Goal: Task Accomplishment & Management: Manage account settings

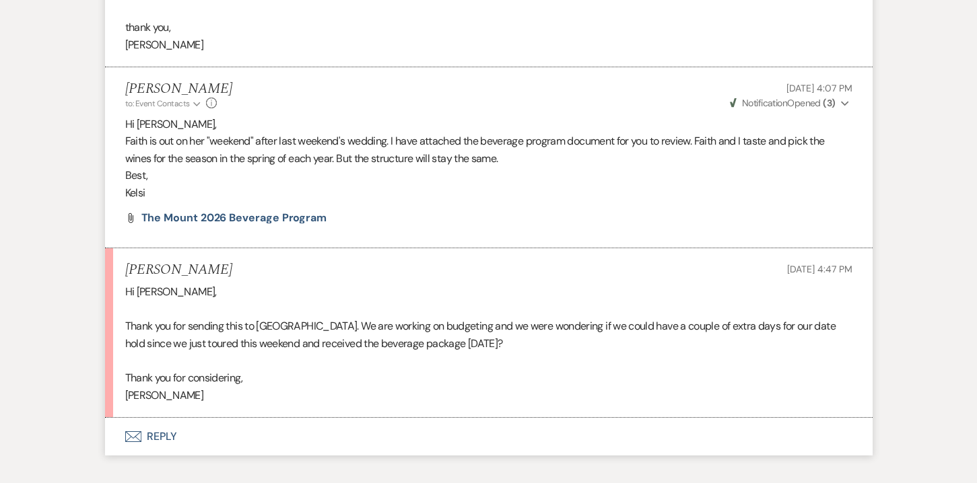
click at [206, 418] on button "Envelope Reply" at bounding box center [489, 437] width 768 height 38
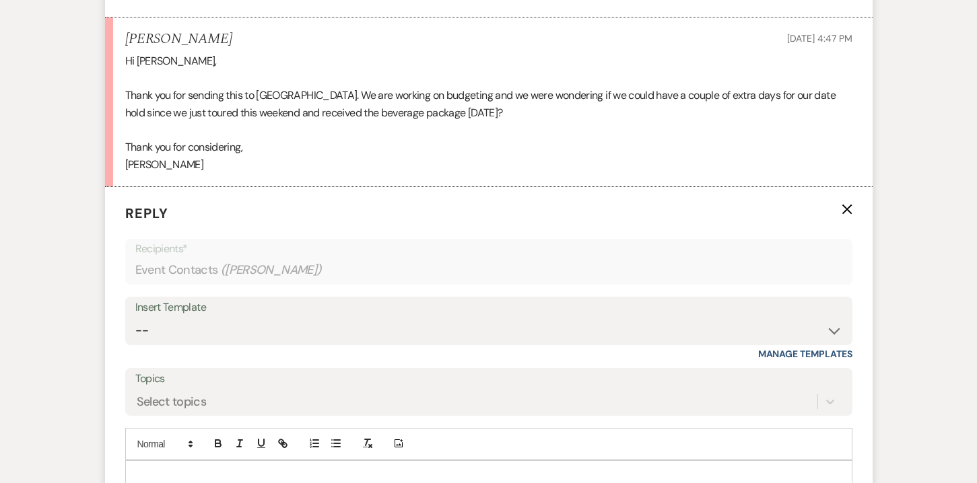
scroll to position [3062, 0]
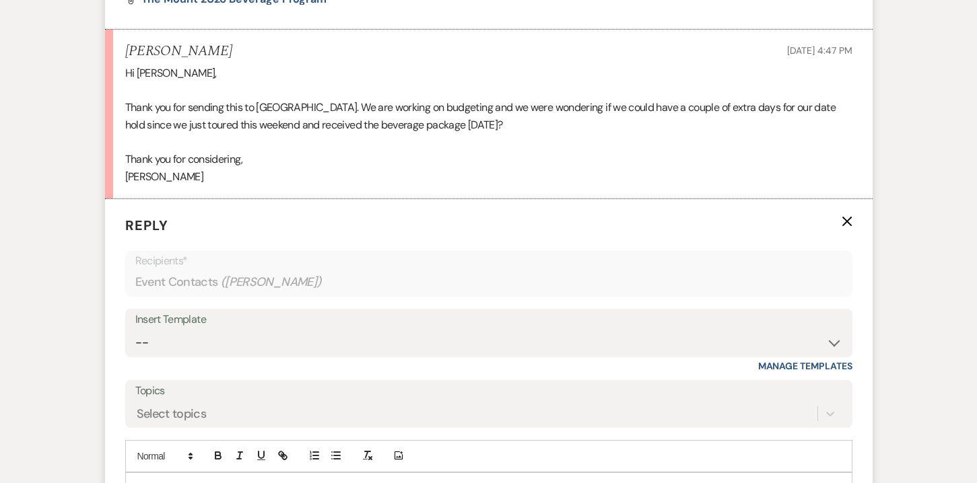
click at [178, 481] on p at bounding box center [489, 488] width 706 height 15
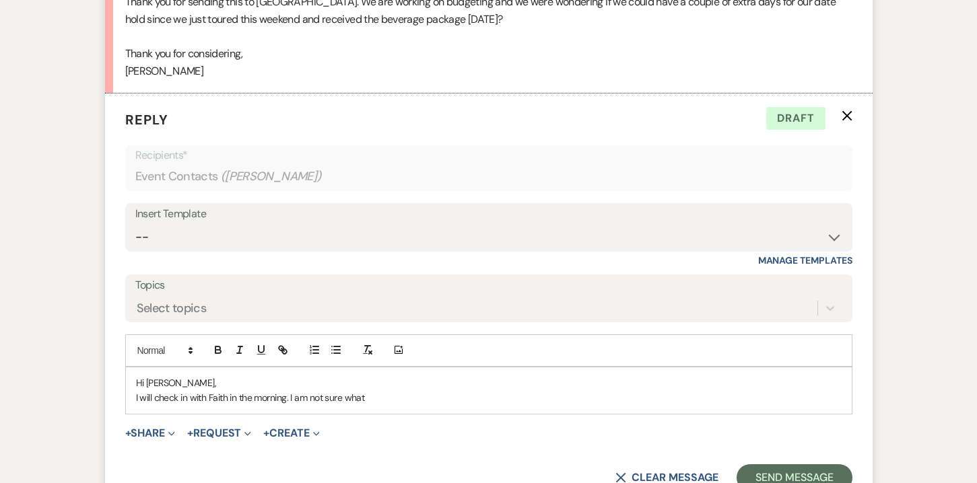
scroll to position [3174, 0]
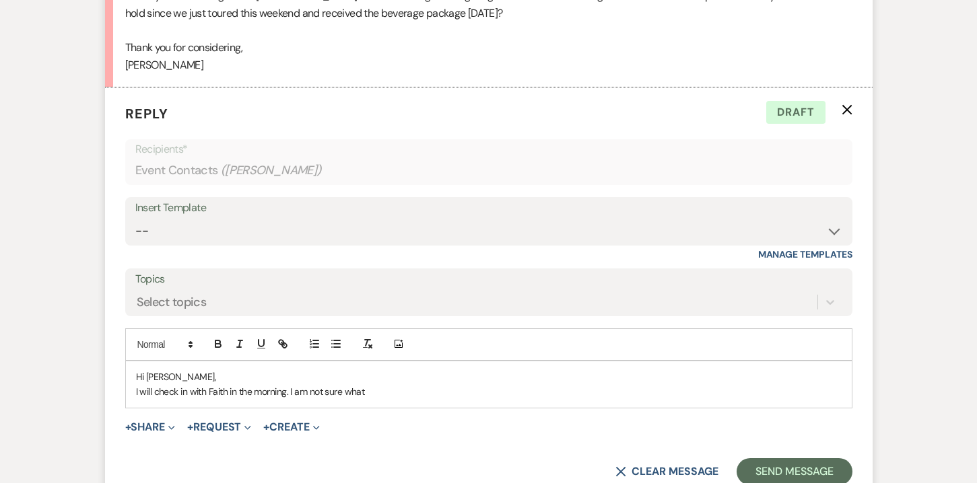
click at [230, 384] on p "I will check in with Faith in the morning. I am not sure what" at bounding box center [489, 391] width 706 height 15
click at [427, 384] on p "I will check in with Faith first thing in the morning. I am not sure what" at bounding box center [489, 391] width 706 height 15
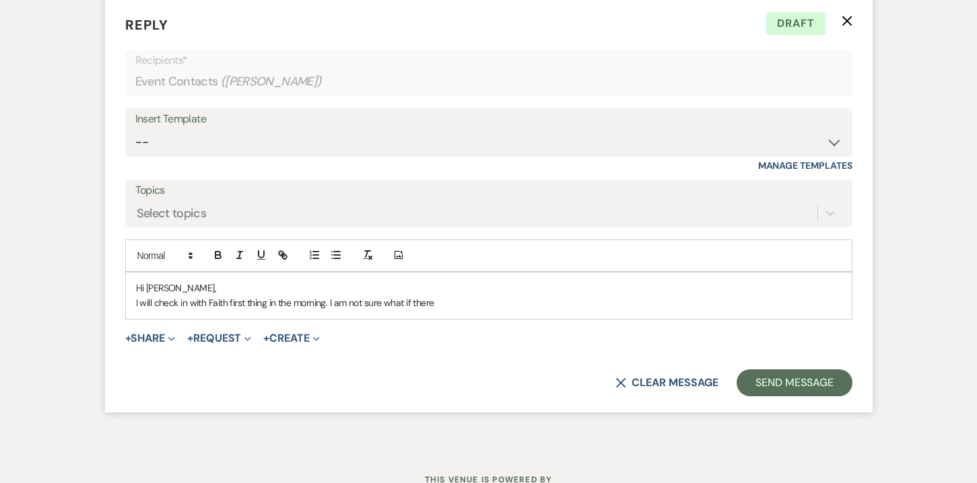
scroll to position [3262, 0]
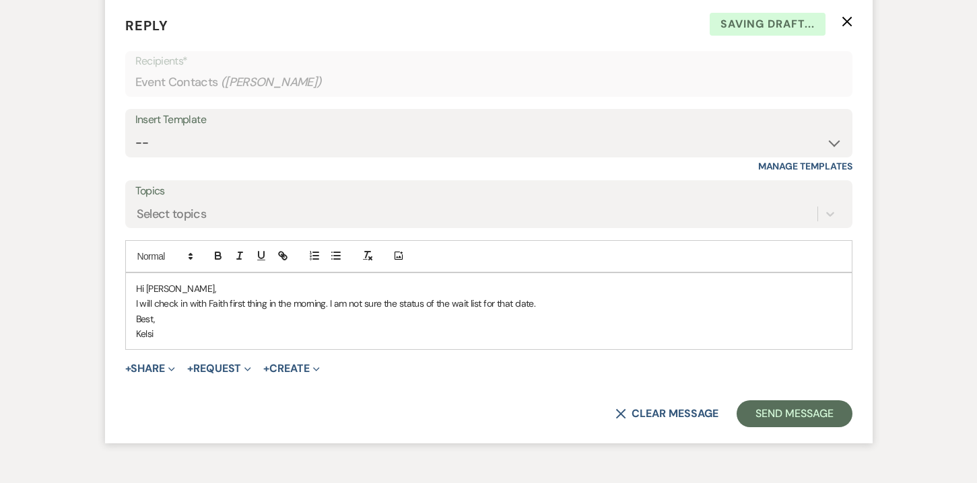
click at [328, 296] on p "I will check in with Faith first thing in the morning. I am not sure the status…" at bounding box center [489, 303] width 706 height 15
click at [687, 312] on p "Best," at bounding box center [489, 319] width 706 height 15
click at [694, 296] on p "I will check in with Faith first thing in the morning and get her to reply to y…" at bounding box center [489, 303] width 706 height 15
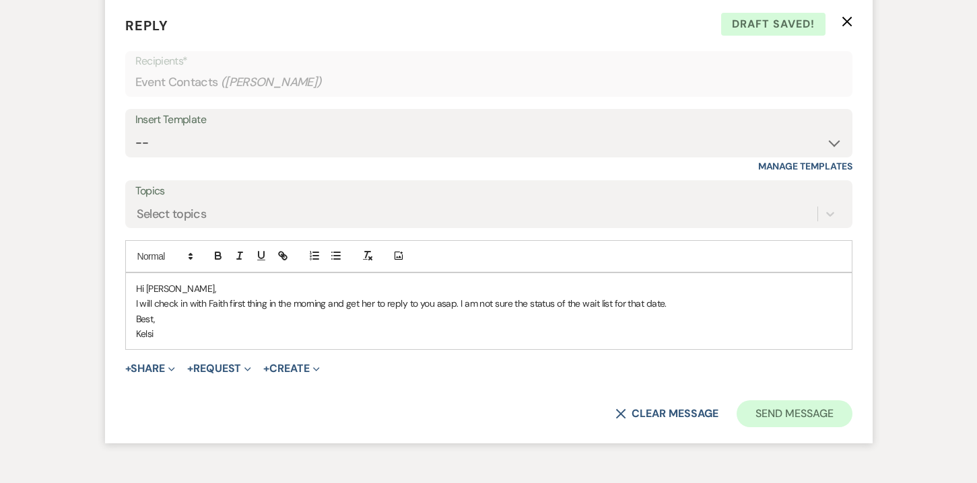
click at [784, 401] on button "Send Message" at bounding box center [794, 414] width 115 height 27
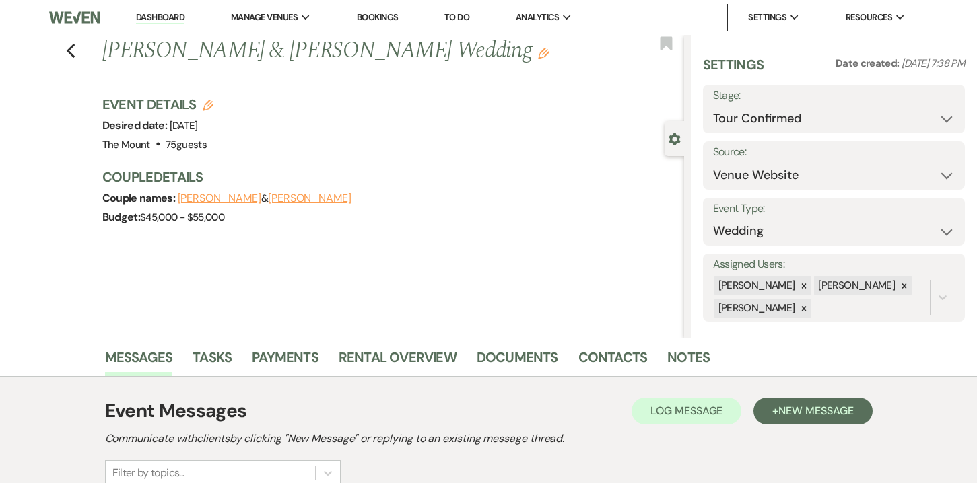
scroll to position [0, 0]
click at [69, 54] on icon "Previous" at bounding box center [71, 51] width 10 height 16
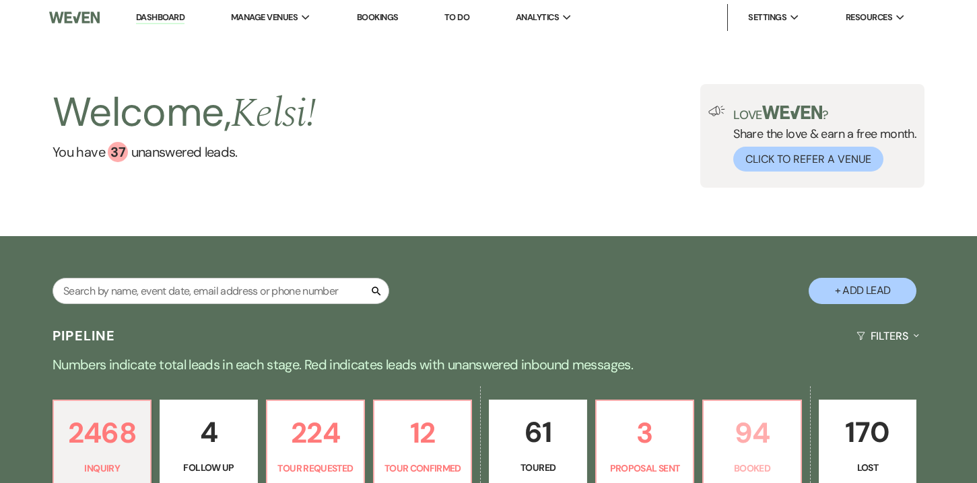
click at [756, 439] on p "94" at bounding box center [752, 433] width 80 height 45
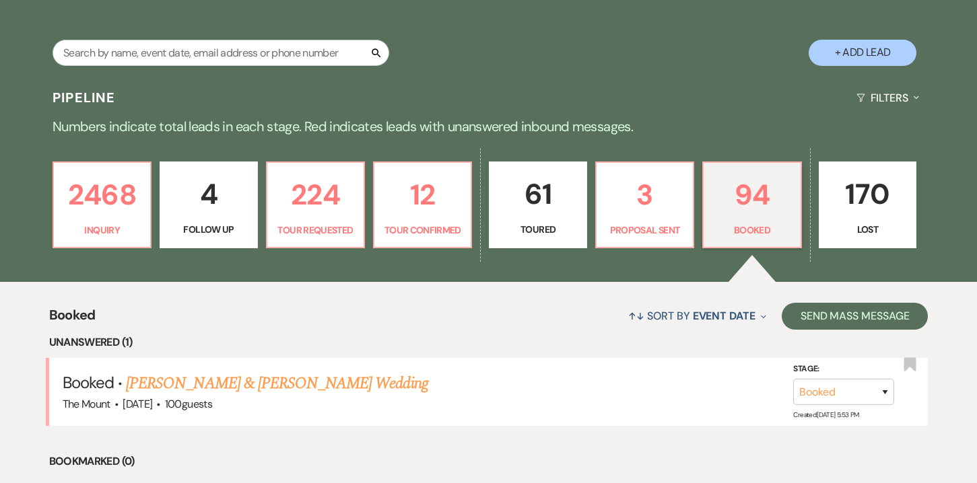
scroll to position [264, 0]
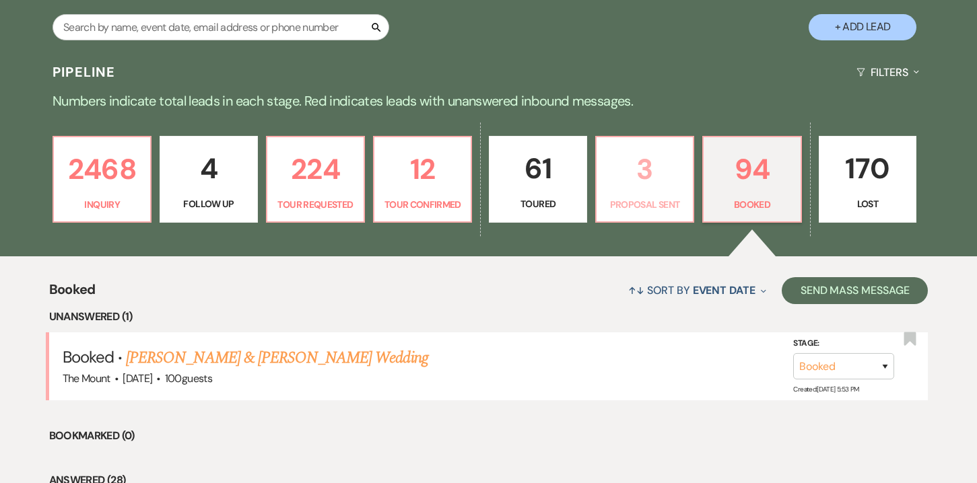
click at [654, 185] on p "3" at bounding box center [645, 169] width 80 height 45
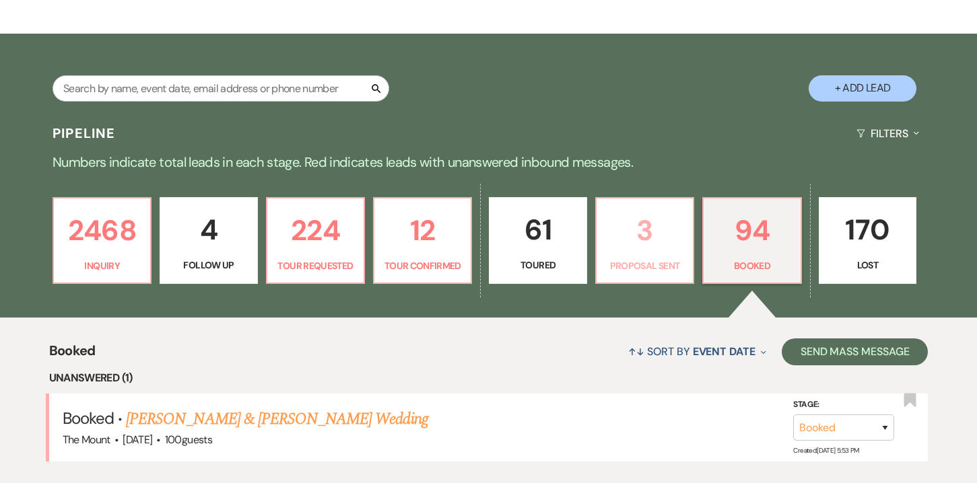
select select "6"
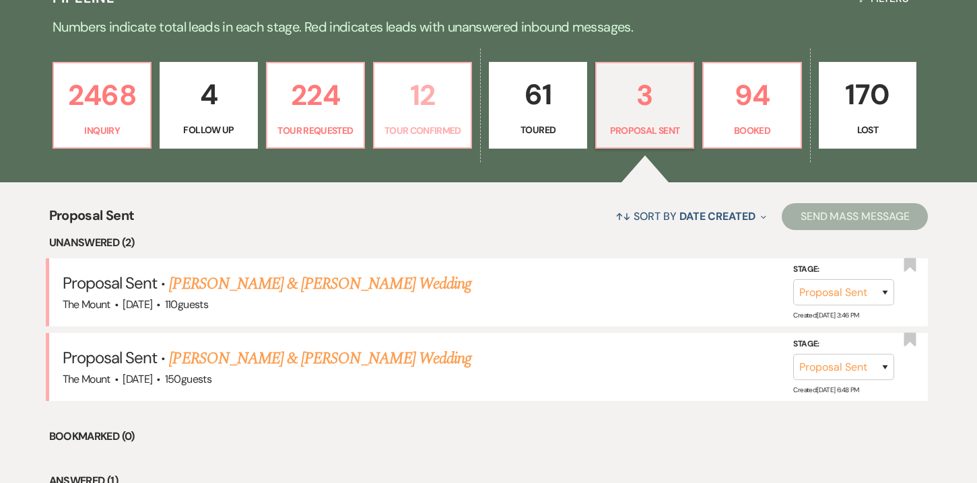
click at [438, 108] on p "12" at bounding box center [422, 95] width 80 height 45
select select "4"
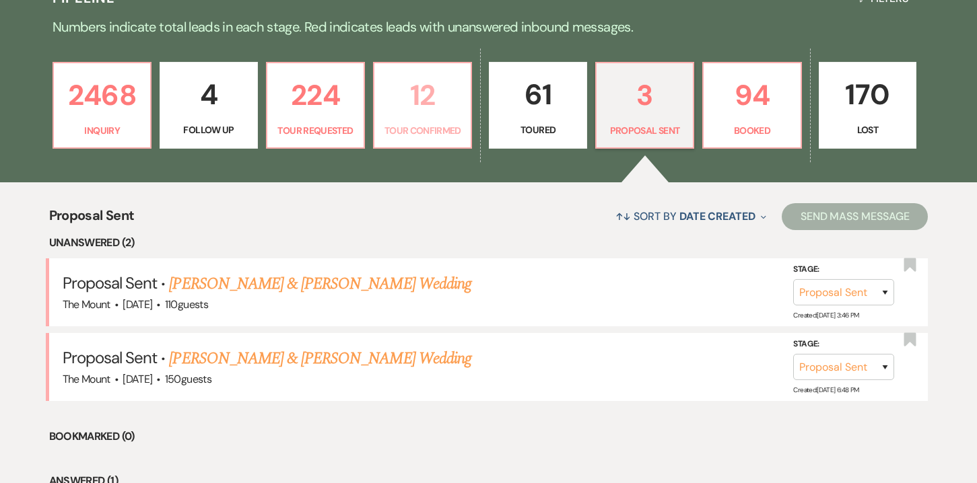
select select "4"
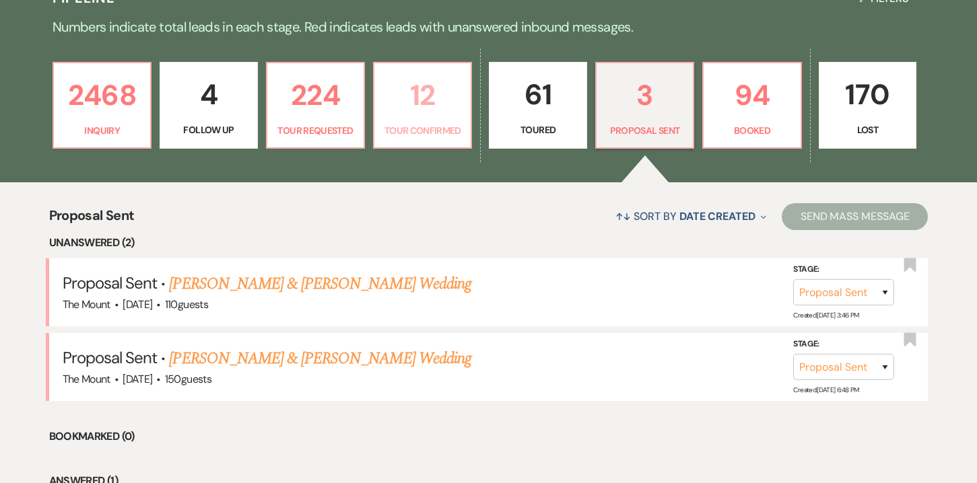
select select "4"
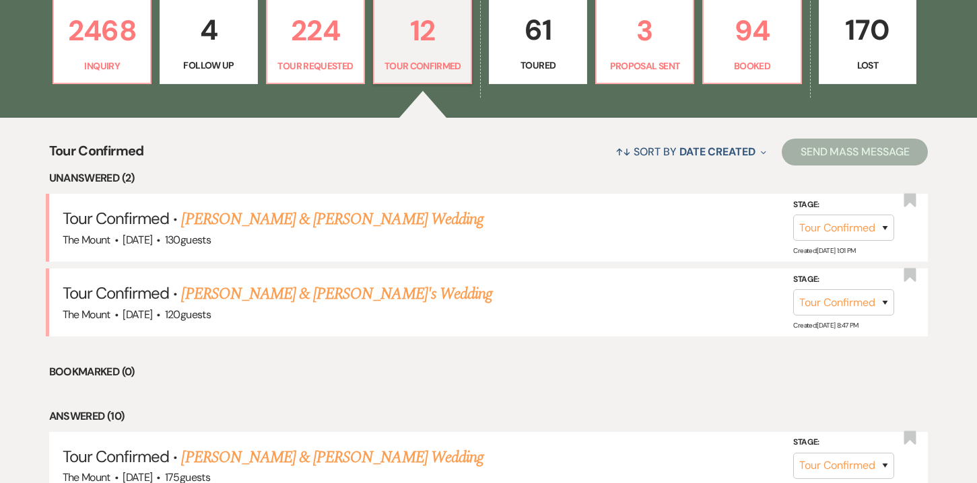
scroll to position [417, 0]
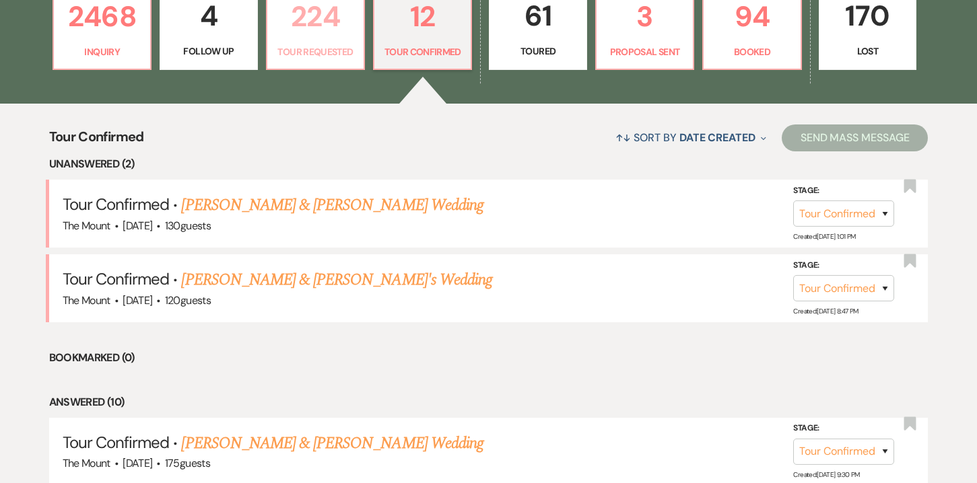
click at [323, 34] on p "224" at bounding box center [315, 16] width 80 height 45
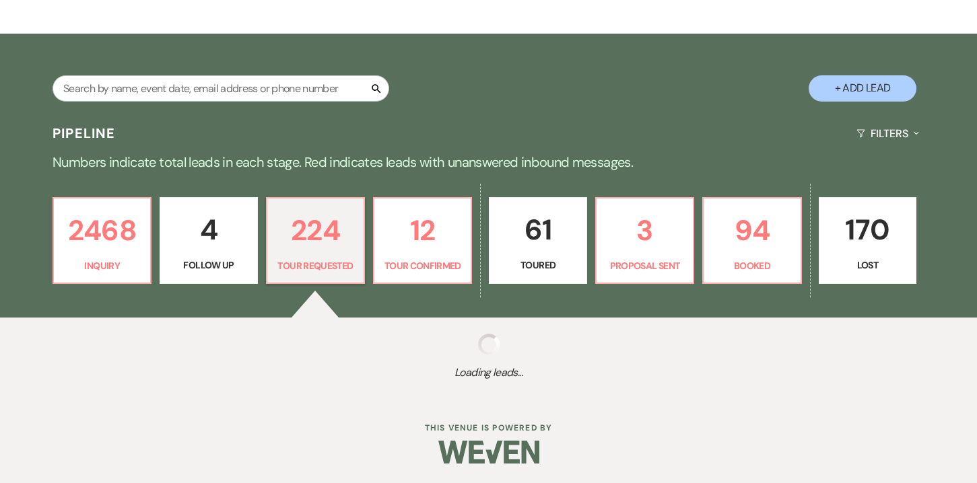
select select "2"
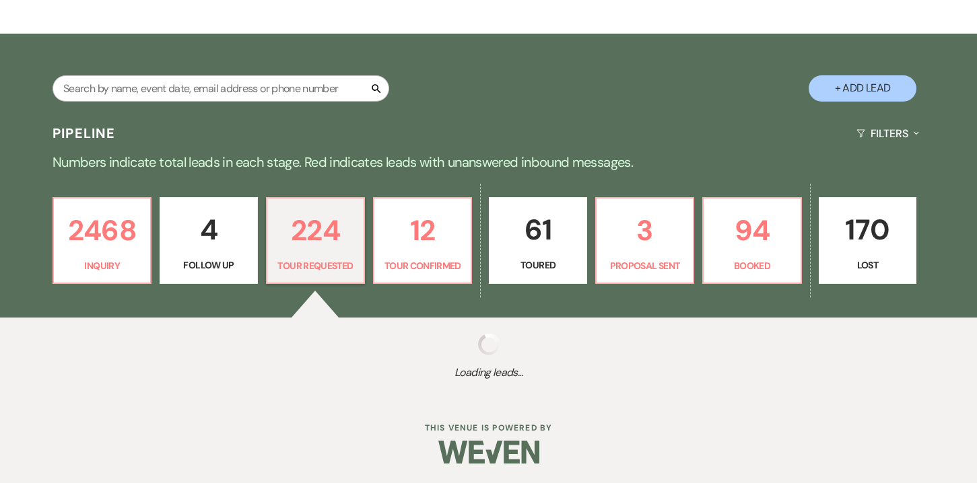
select select "2"
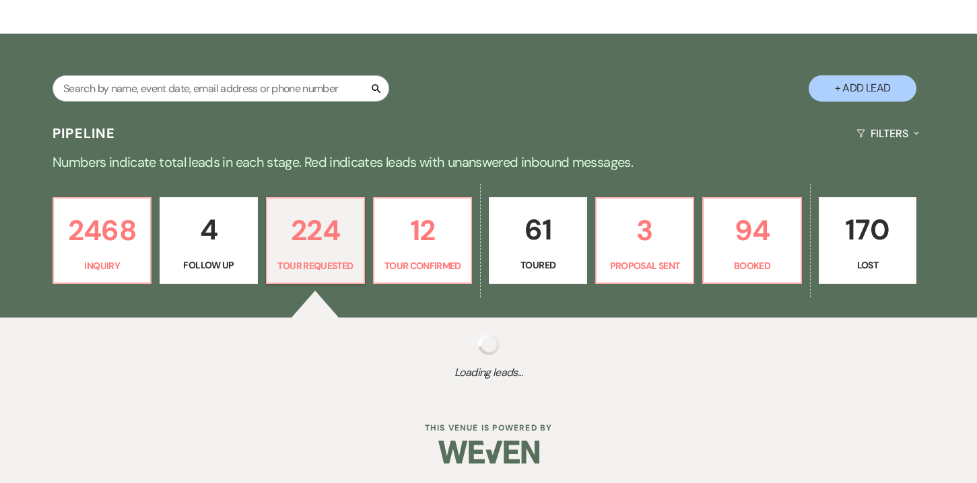
select select "2"
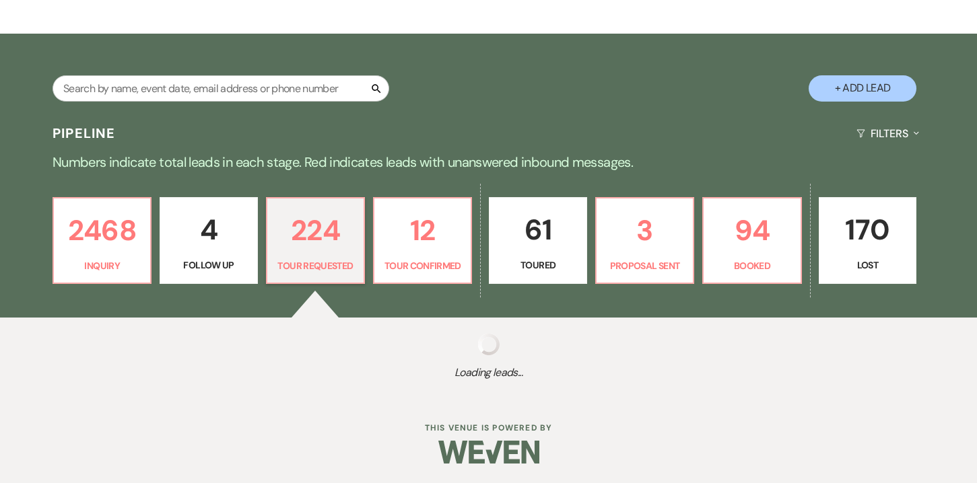
select select "2"
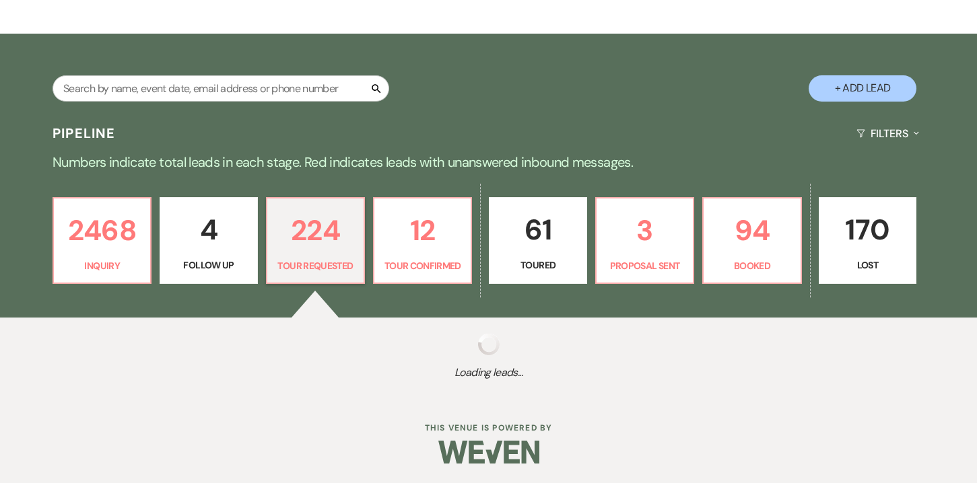
select select "2"
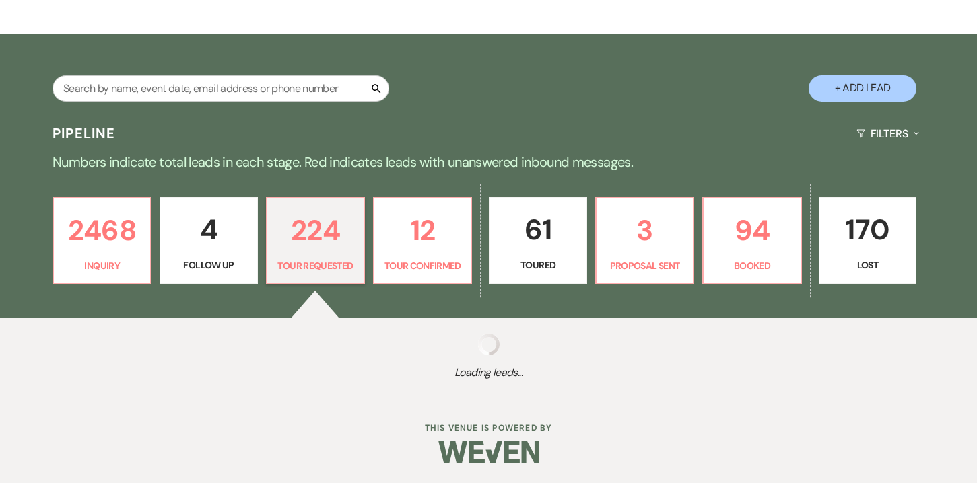
select select "2"
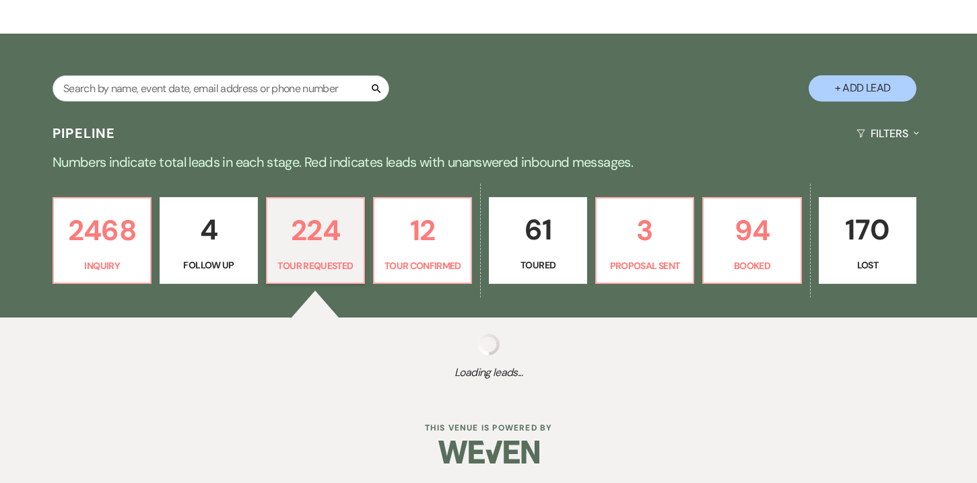
select select "2"
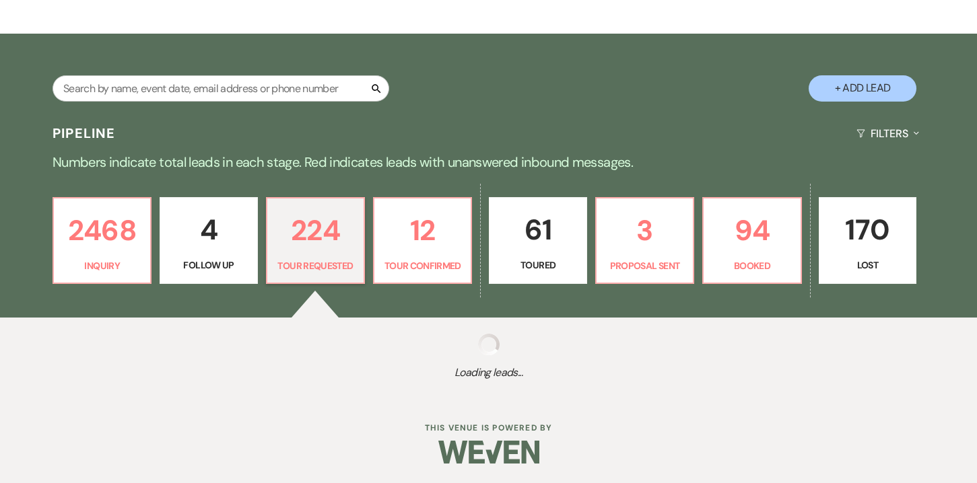
select select "2"
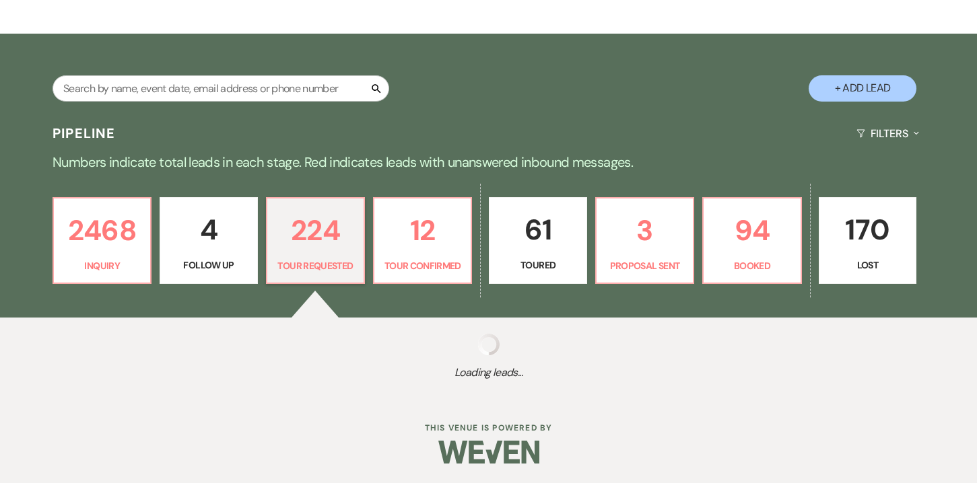
select select "2"
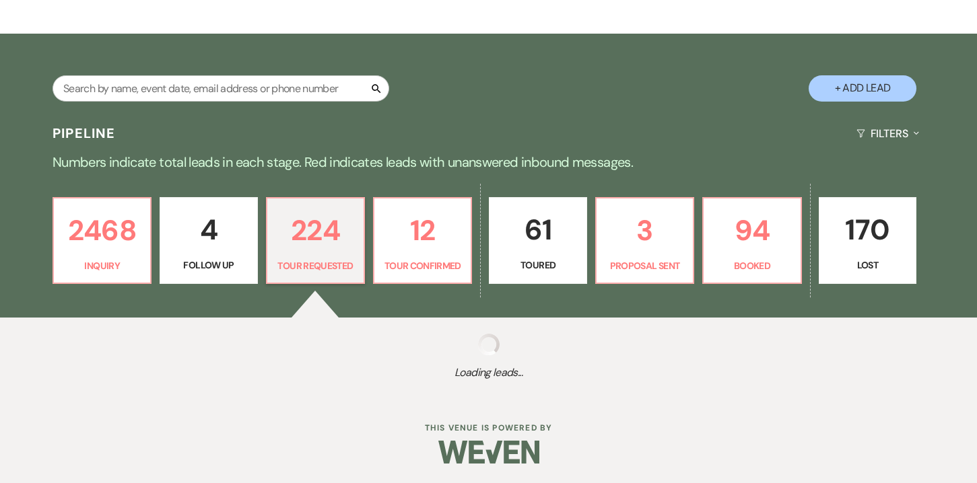
select select "2"
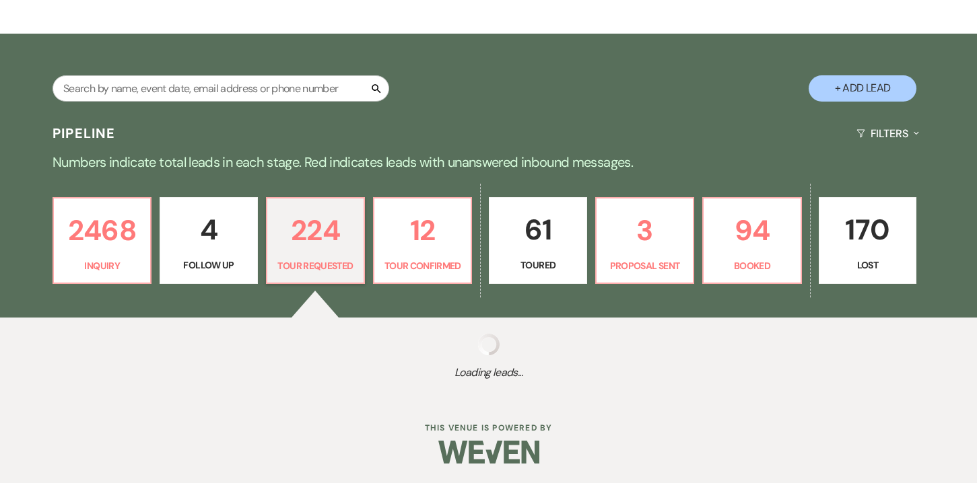
select select "2"
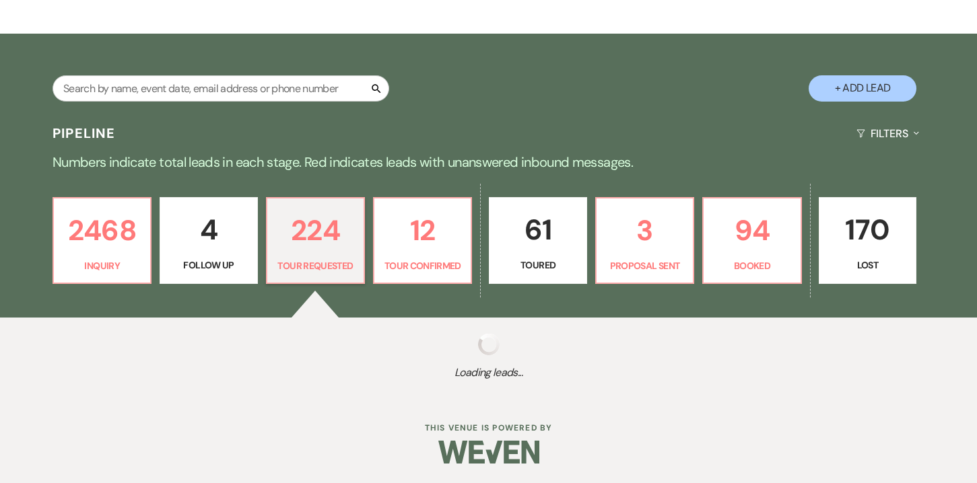
select select "2"
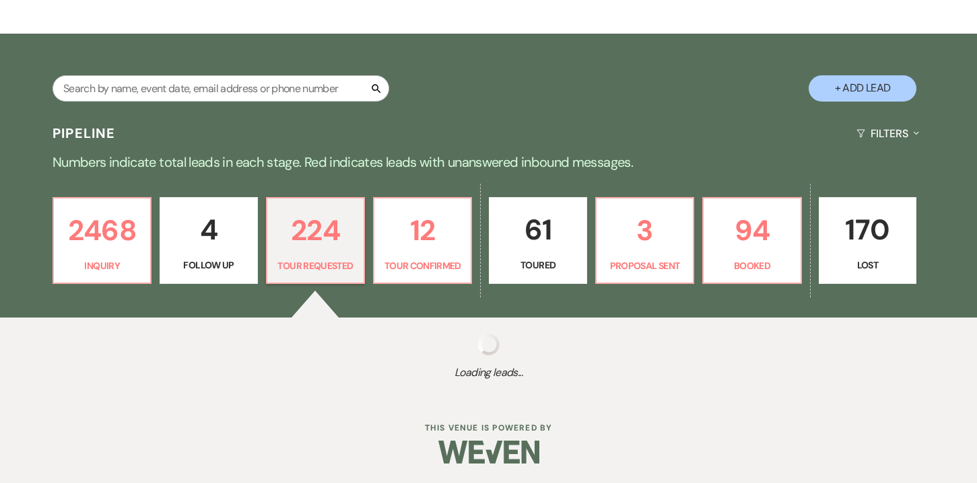
select select "2"
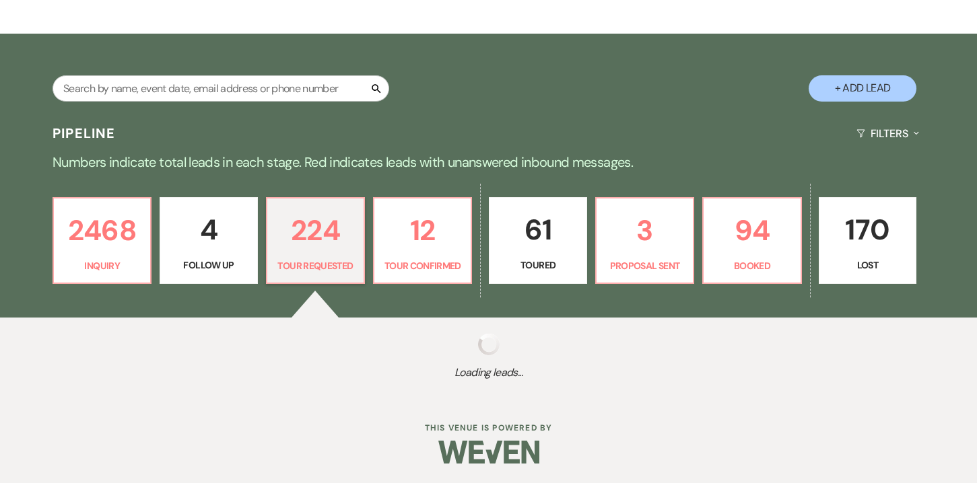
select select "2"
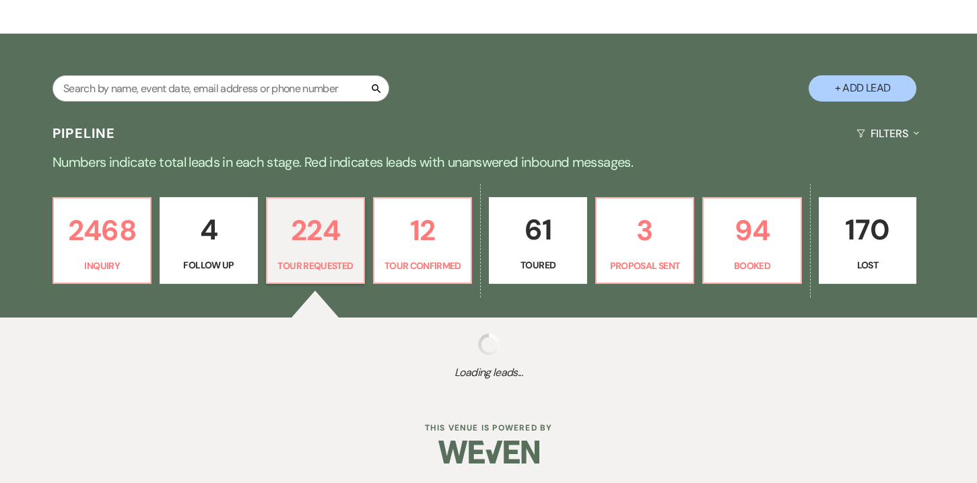
select select "2"
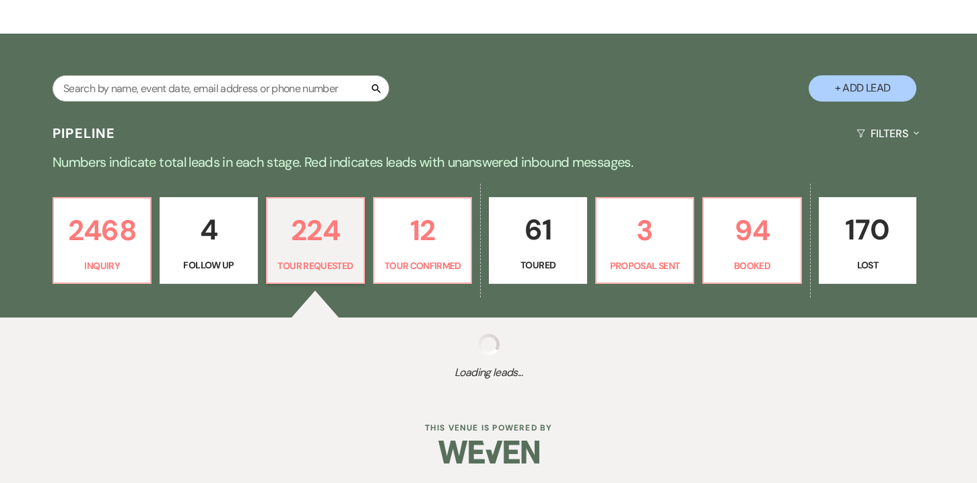
select select "2"
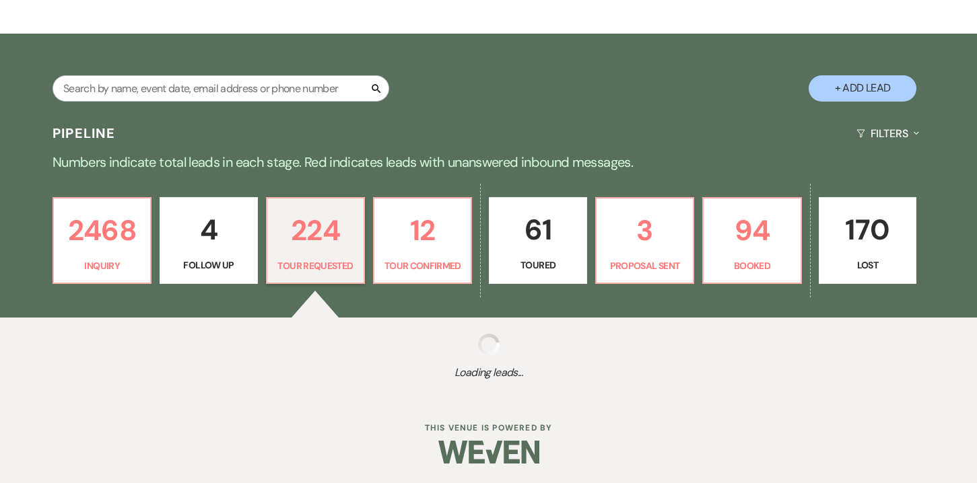
select select "2"
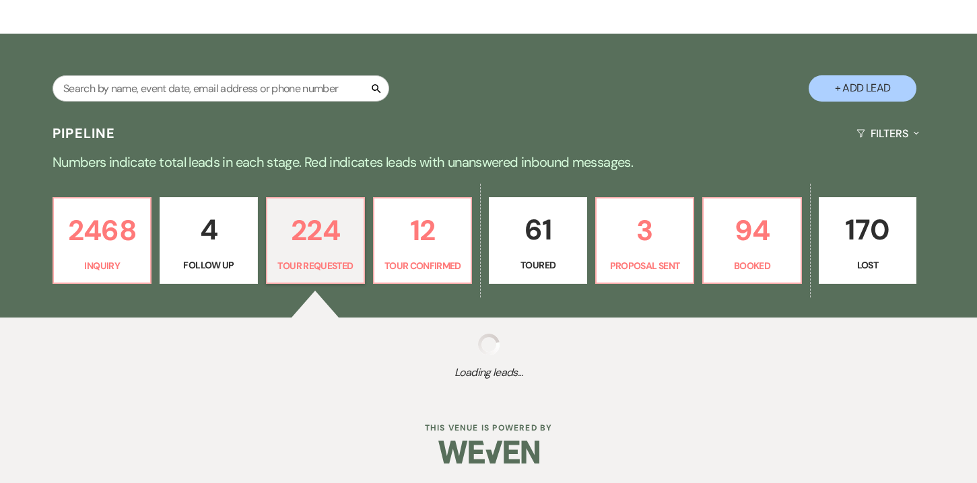
select select "2"
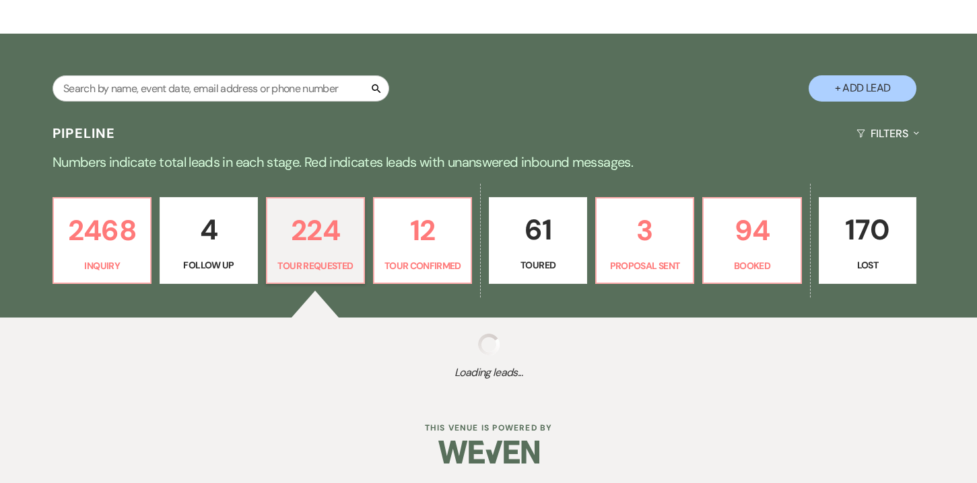
select select "2"
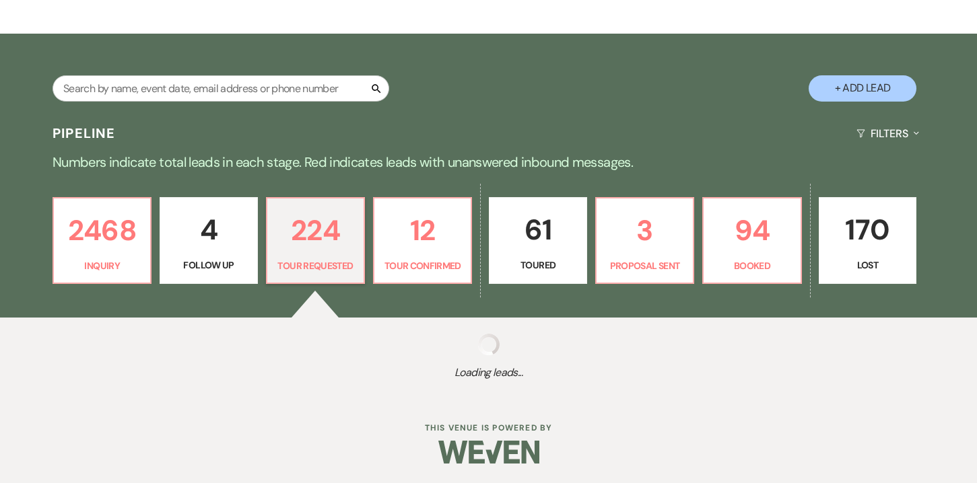
select select "2"
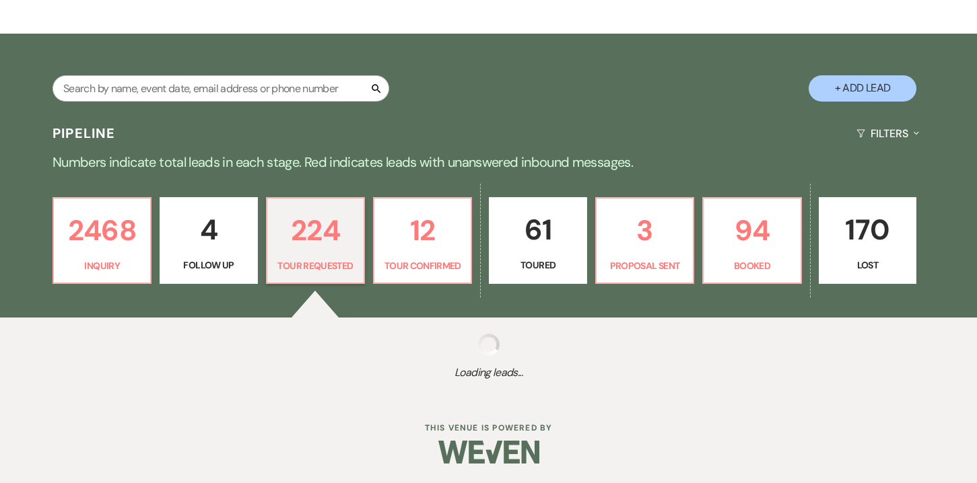
select select "2"
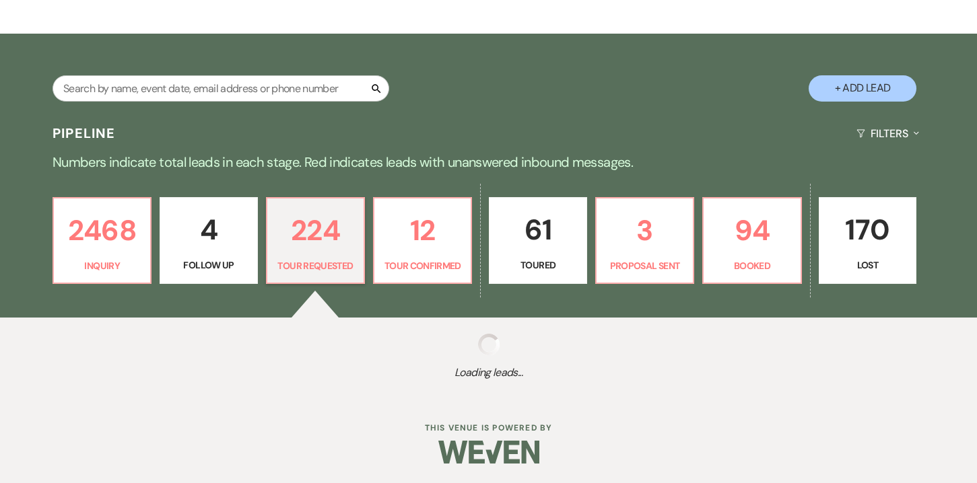
select select "2"
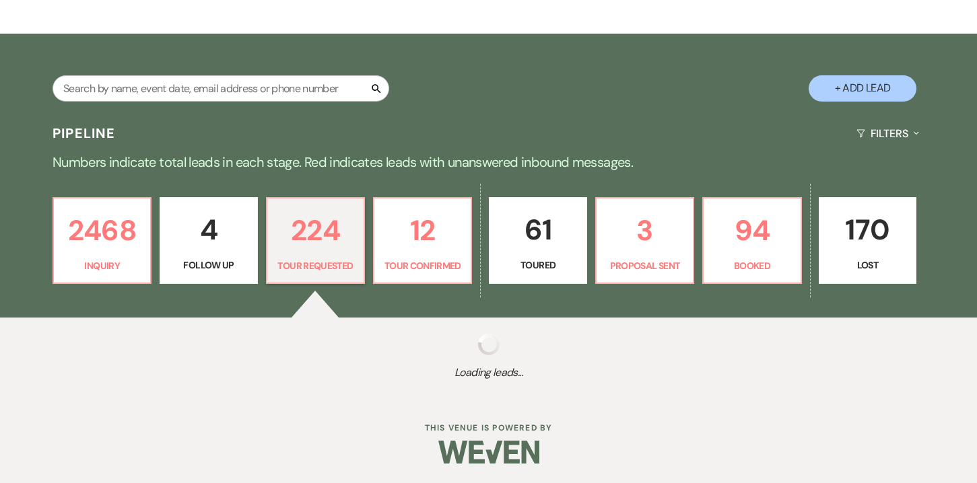
select select "2"
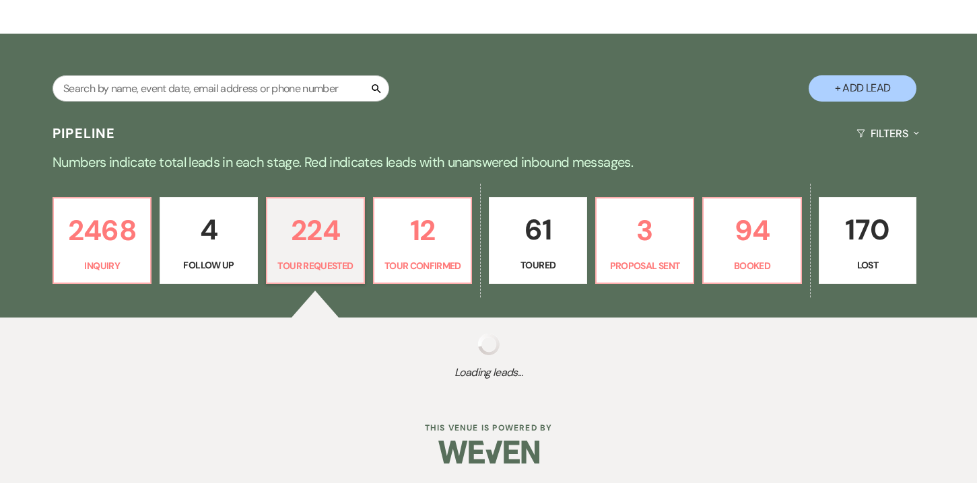
select select "2"
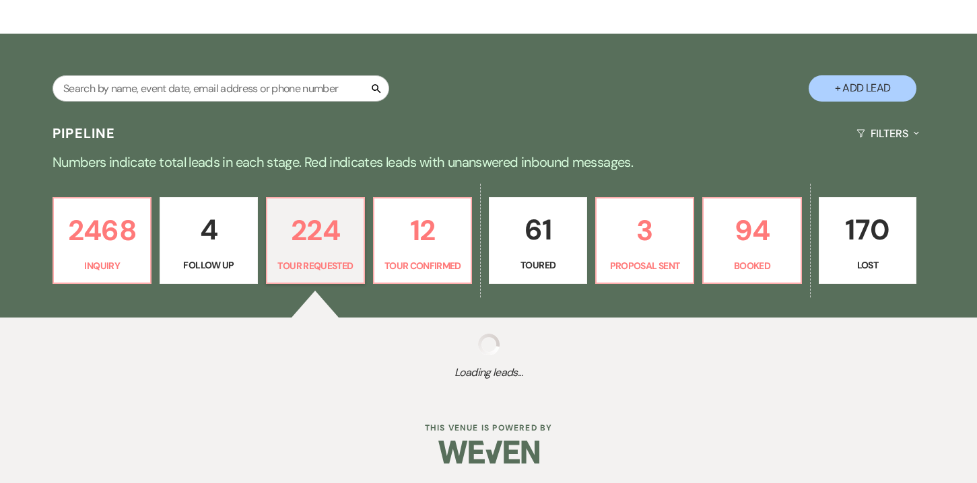
select select "2"
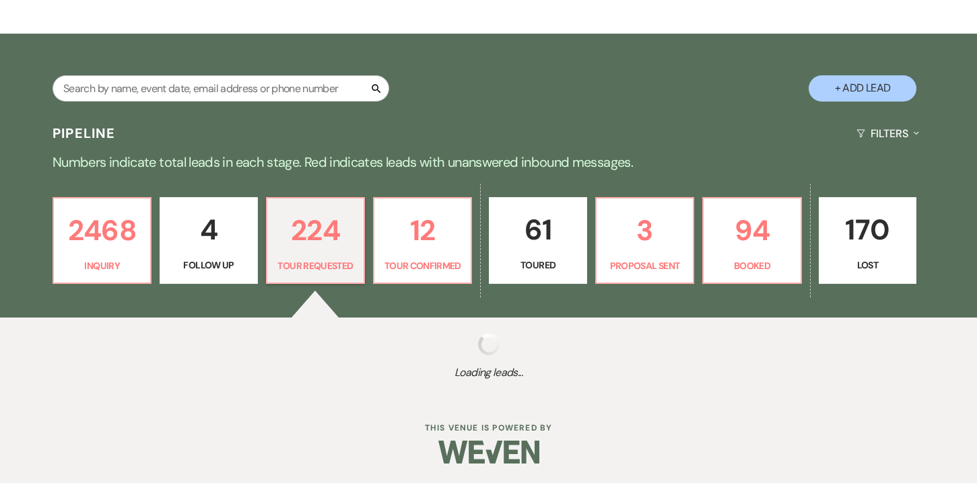
select select "2"
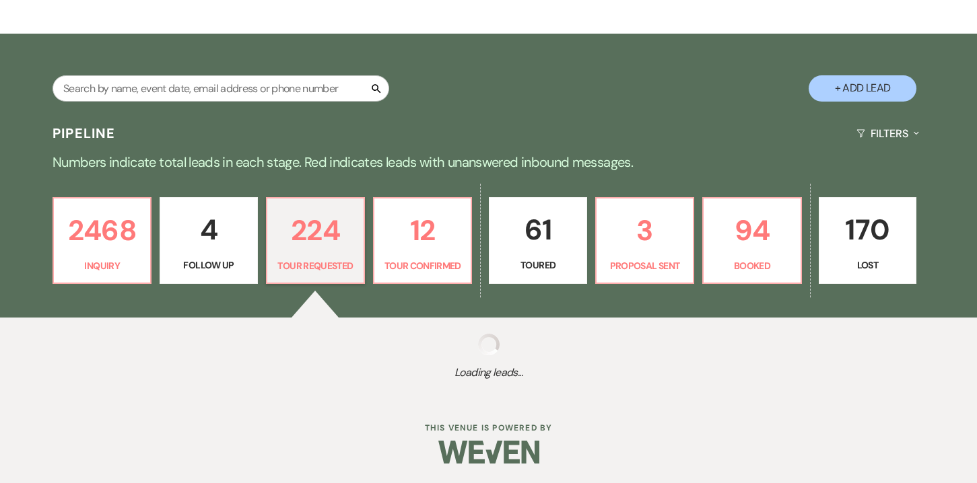
select select "2"
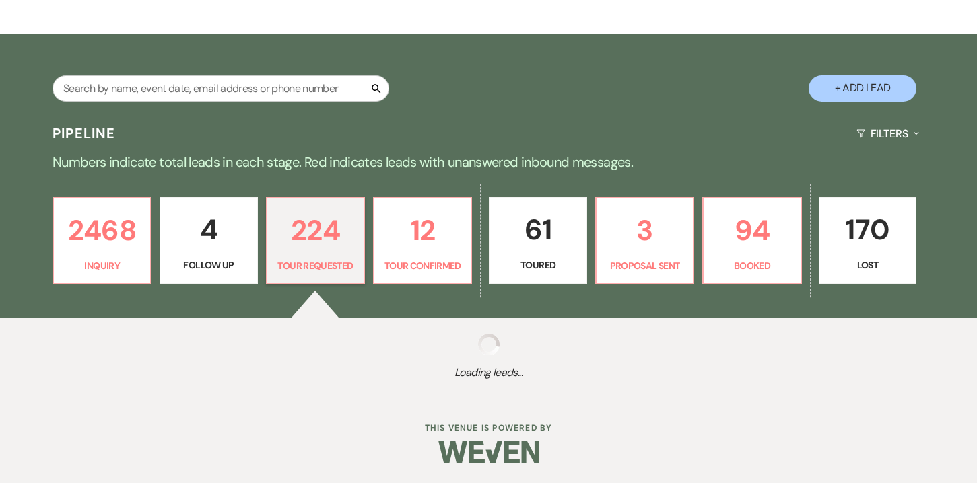
select select "2"
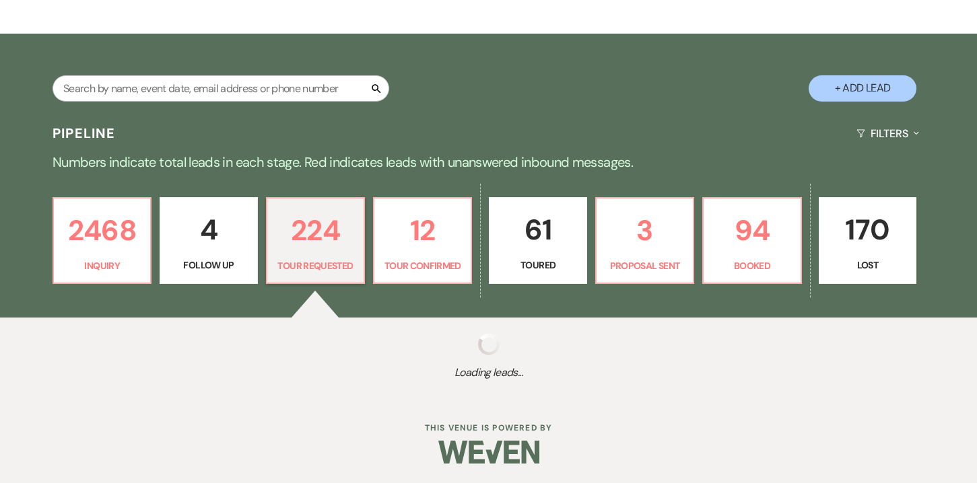
select select "2"
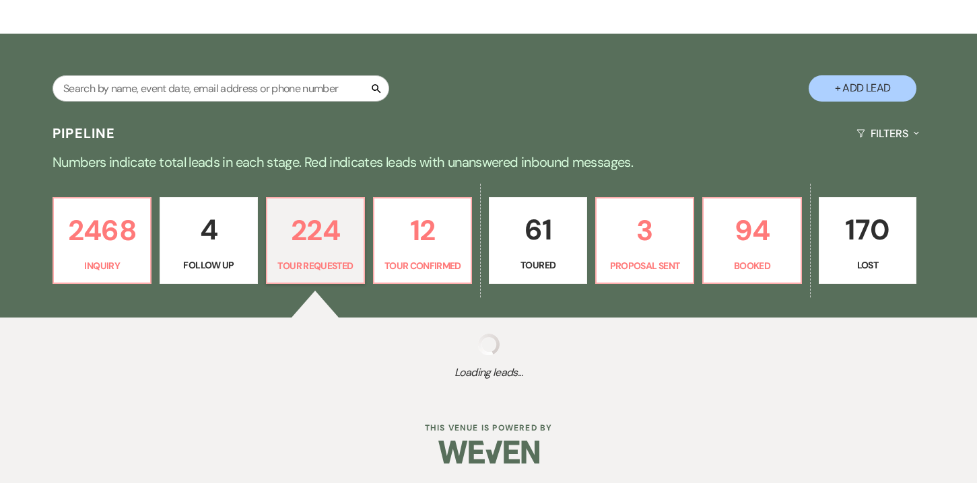
select select "2"
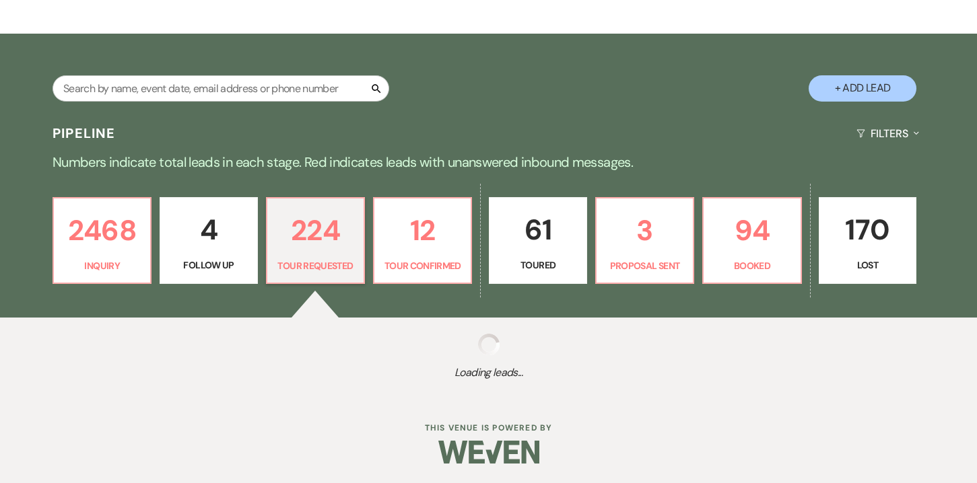
select select "2"
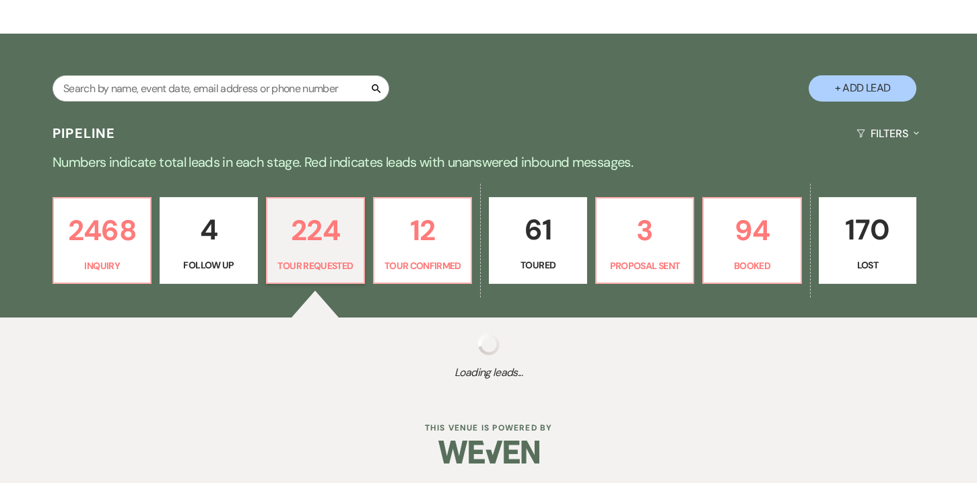
select select "2"
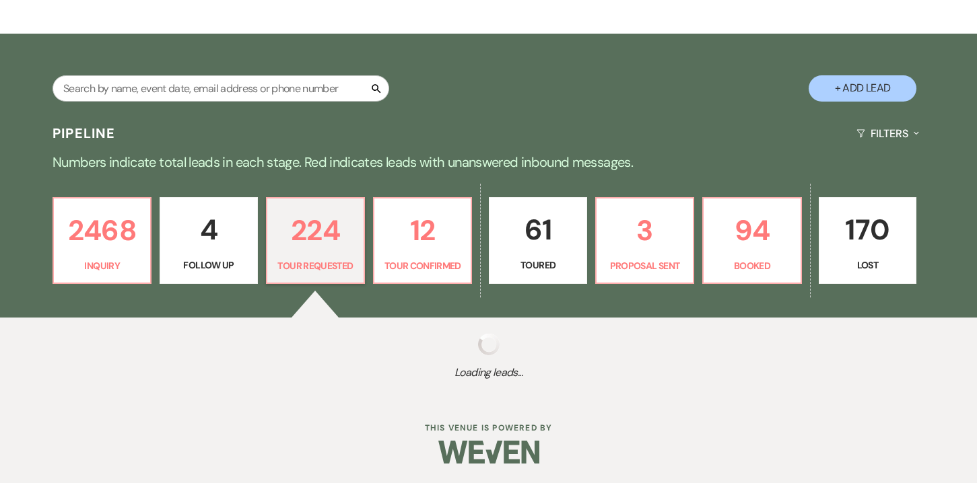
select select "2"
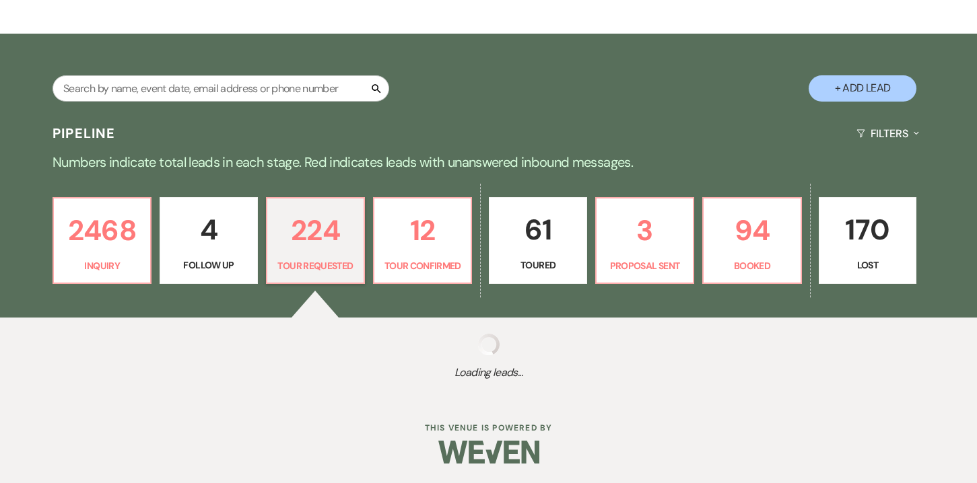
select select "2"
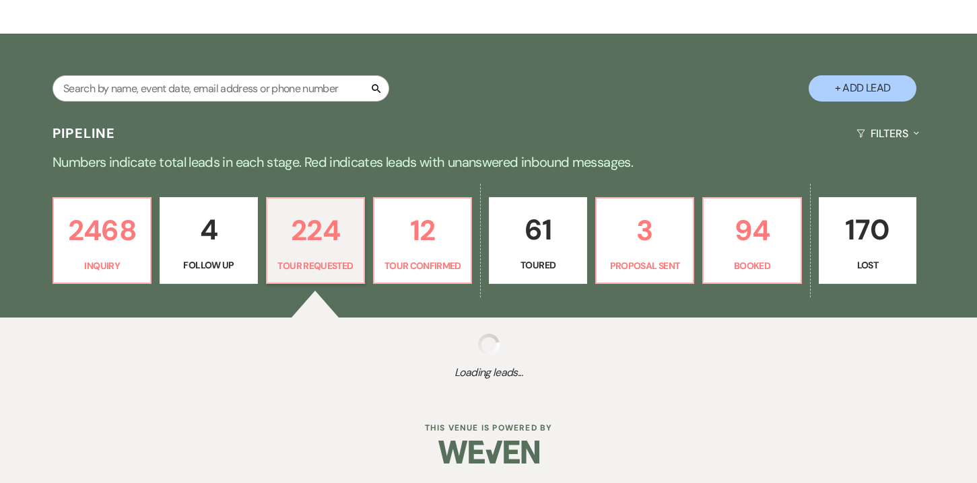
select select "2"
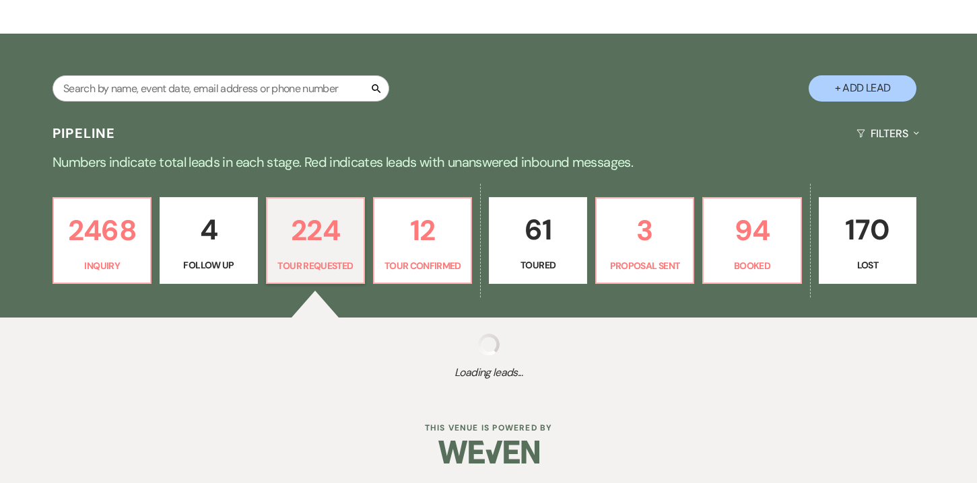
select select "2"
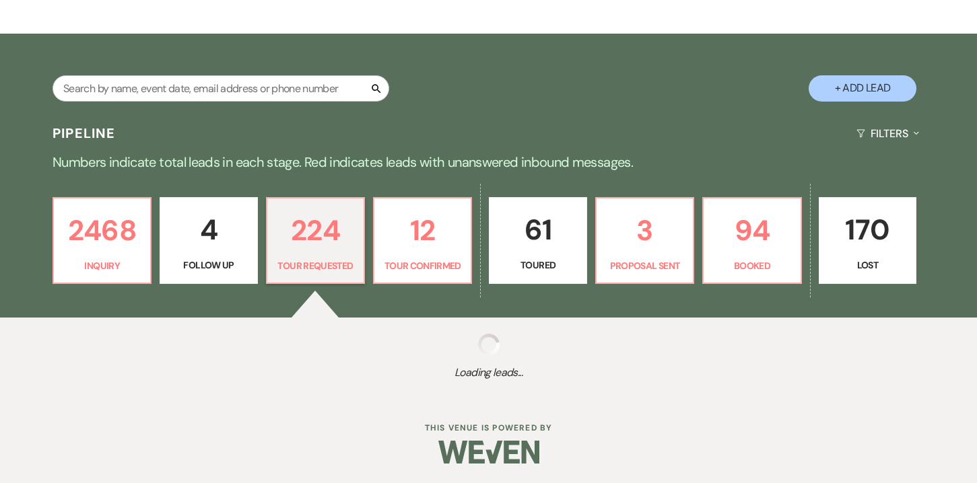
select select "2"
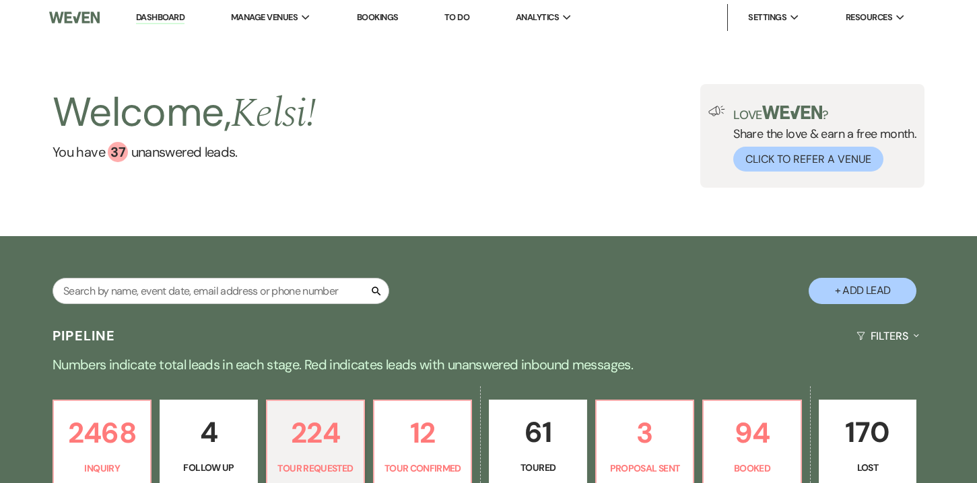
scroll to position [0, 0]
click at [113, 444] on p "2468" at bounding box center [102, 433] width 80 height 45
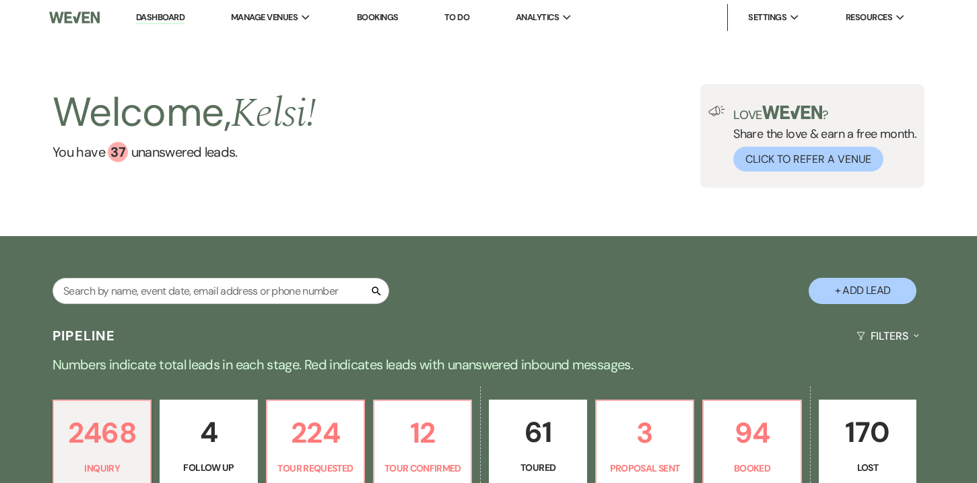
click at [166, 121] on h2 "Welcome, [PERSON_NAME] !" at bounding box center [184, 113] width 263 height 58
